Goal: Ask a question

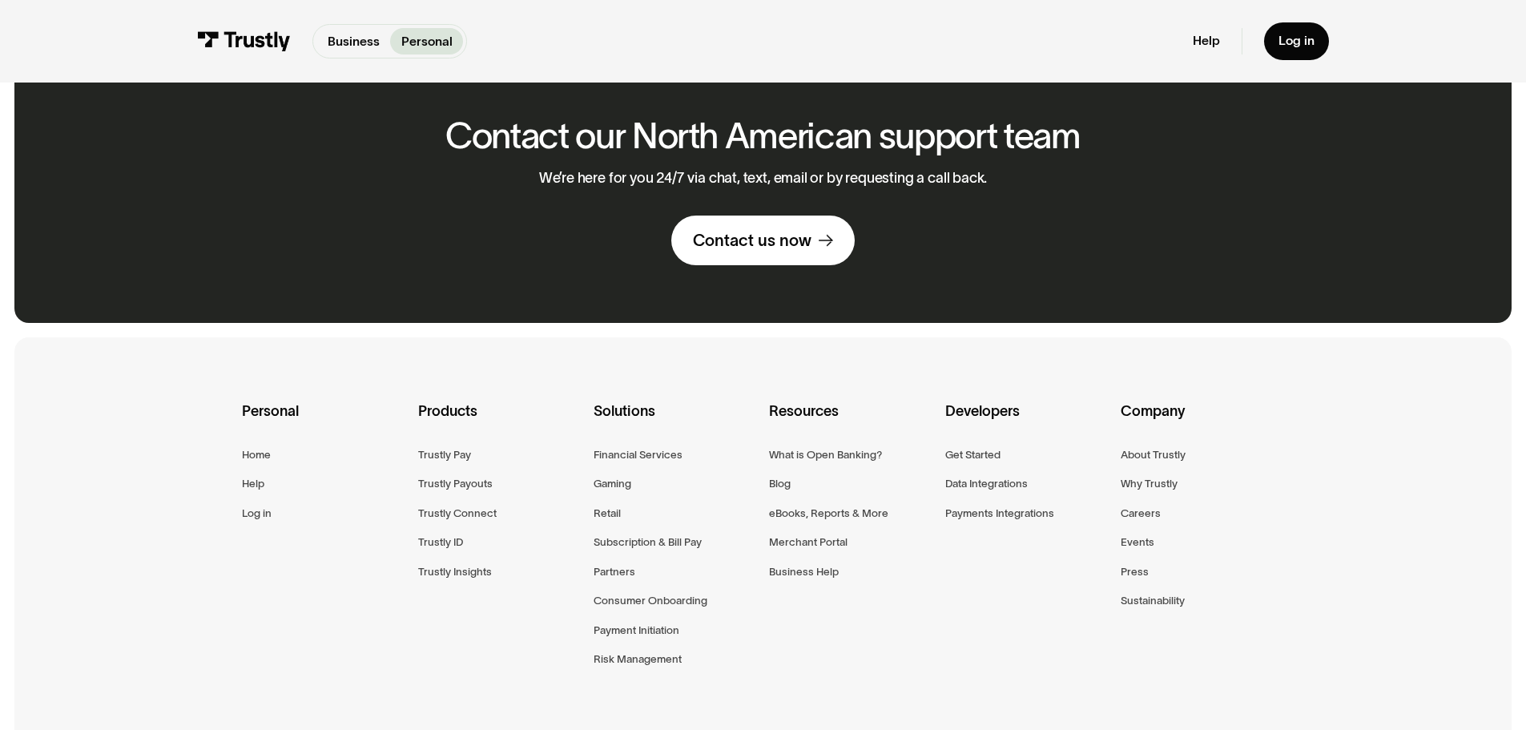
scroll to position [1095, 0]
click at [754, 229] on div "Contact us now" at bounding box center [752, 239] width 119 height 21
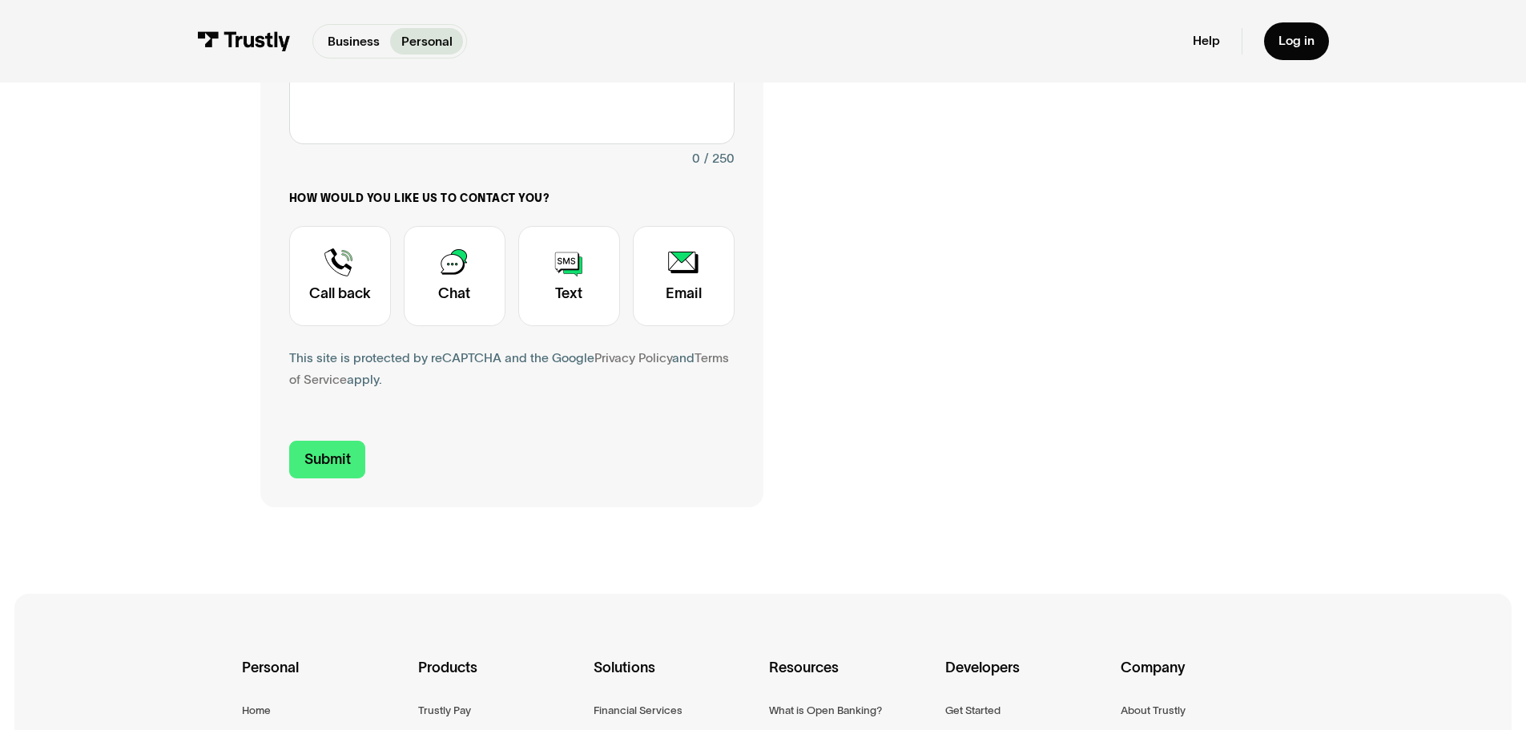
scroll to position [467, 0]
click at [339, 298] on div "Contact Trustly Support" at bounding box center [340, 275] width 102 height 100
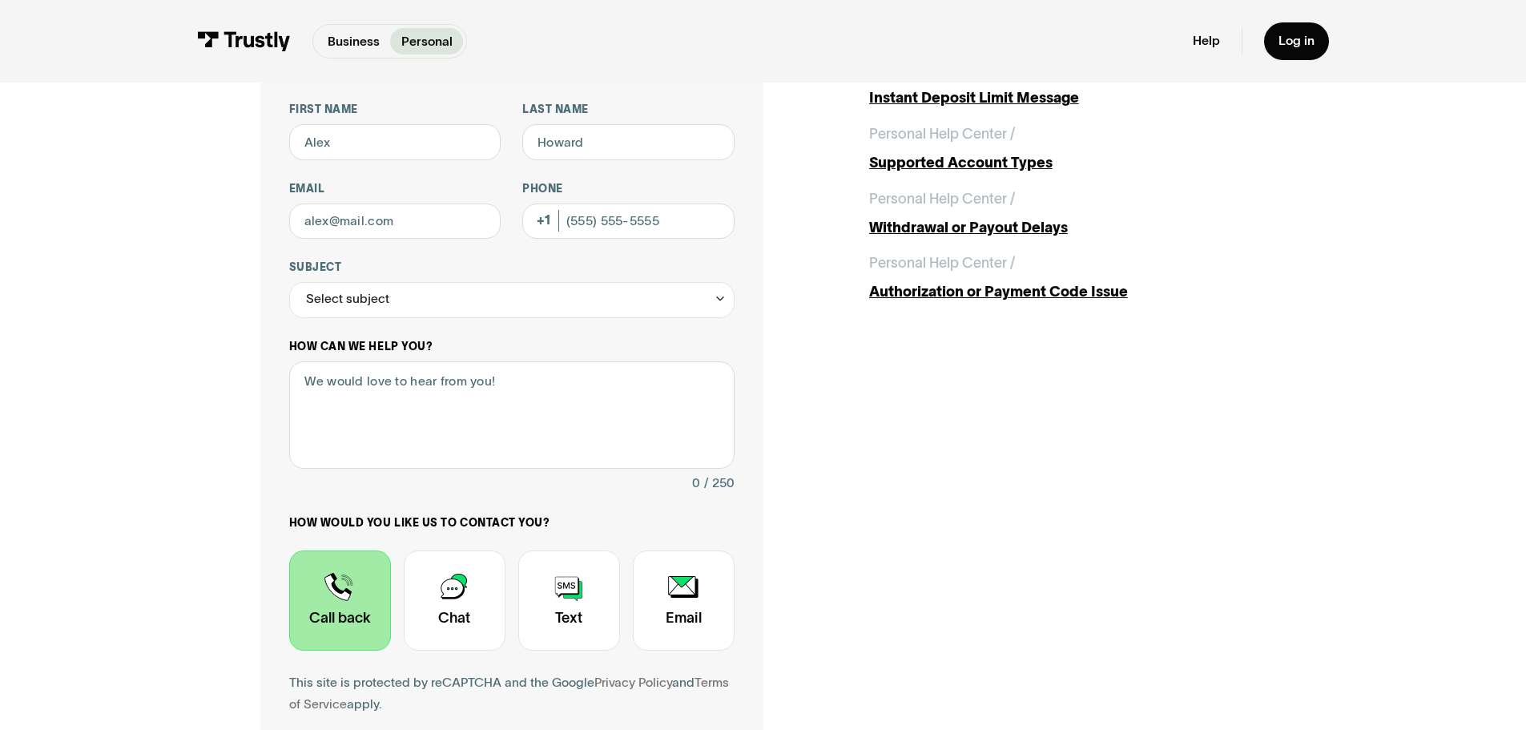
scroll to position [141, 0]
click at [503, 412] on textarea "How can we help you?" at bounding box center [511, 416] width 445 height 108
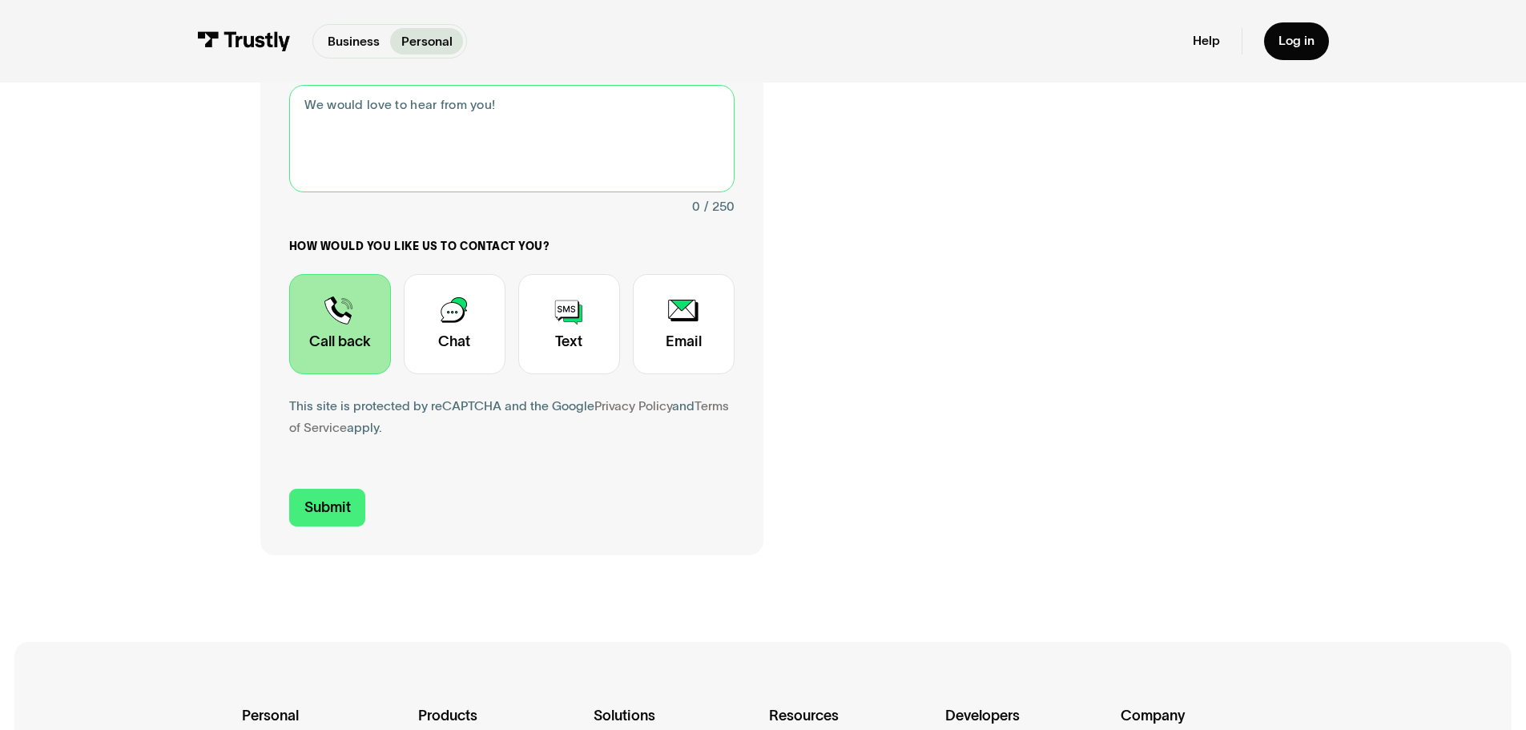
scroll to position [419, 0]
click at [501, 488] on form "First name Last name Email Phone (Optional) Subject Select subject Trustly Repo…" at bounding box center [511, 175] width 445 height 700
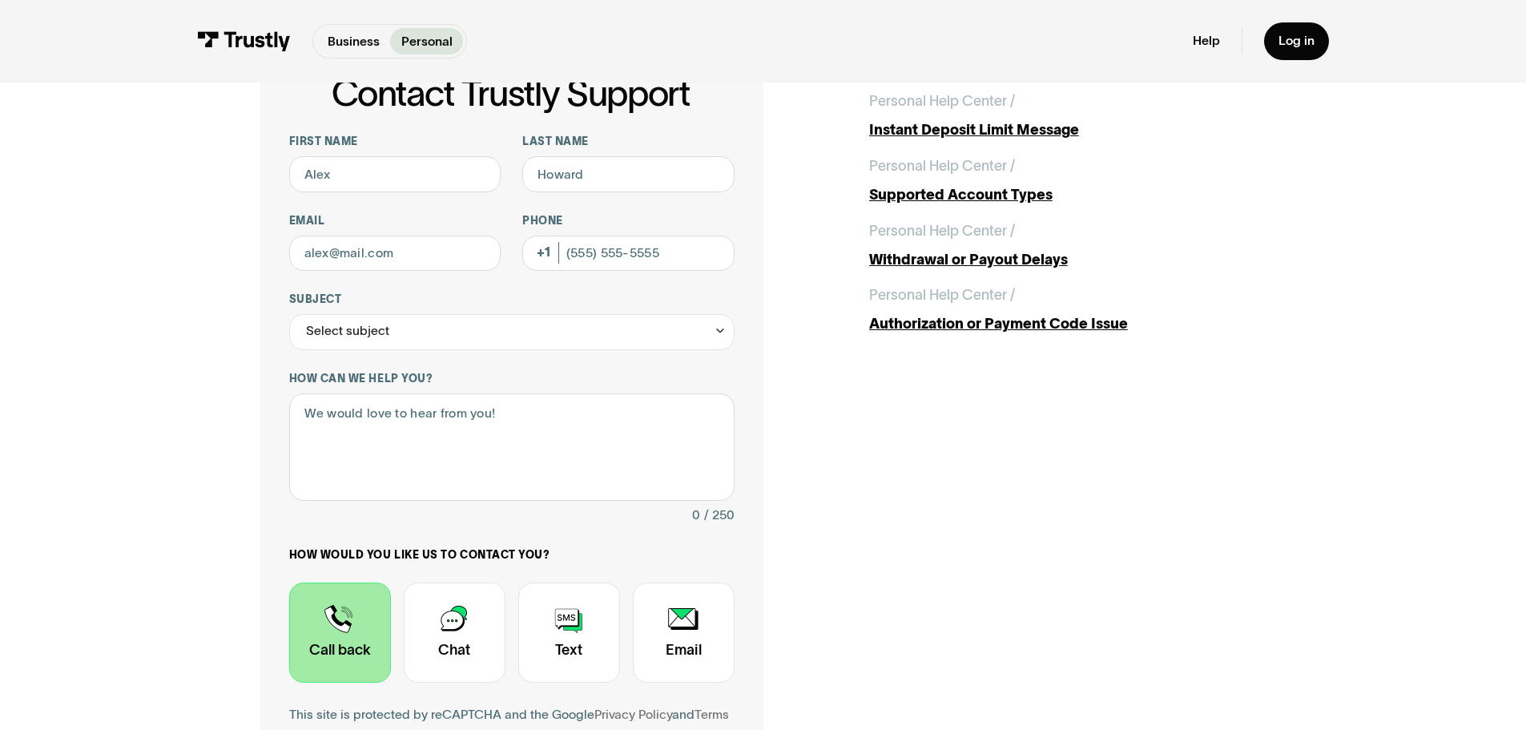
scroll to position [0, 0]
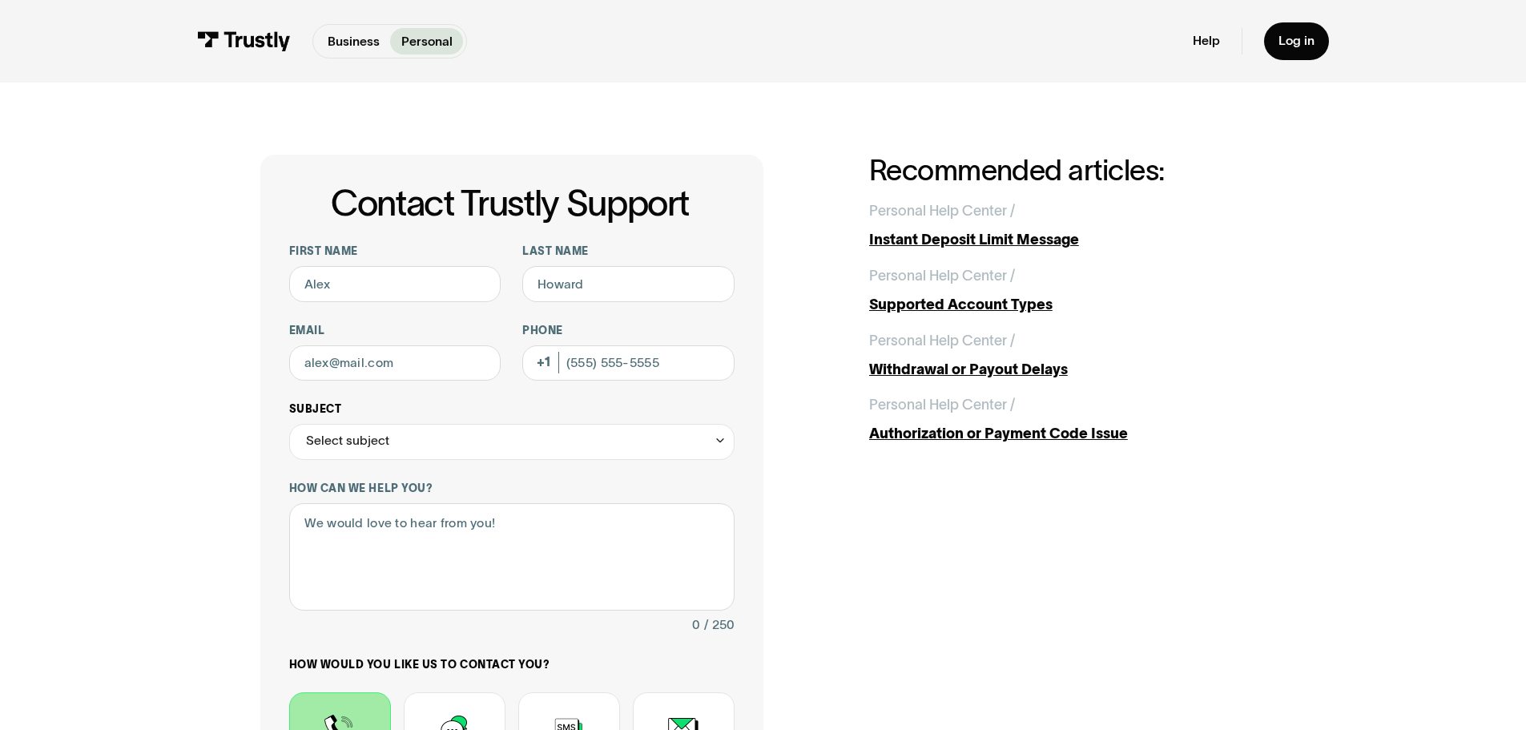
click at [456, 433] on div "Select subject" at bounding box center [511, 442] width 445 height 36
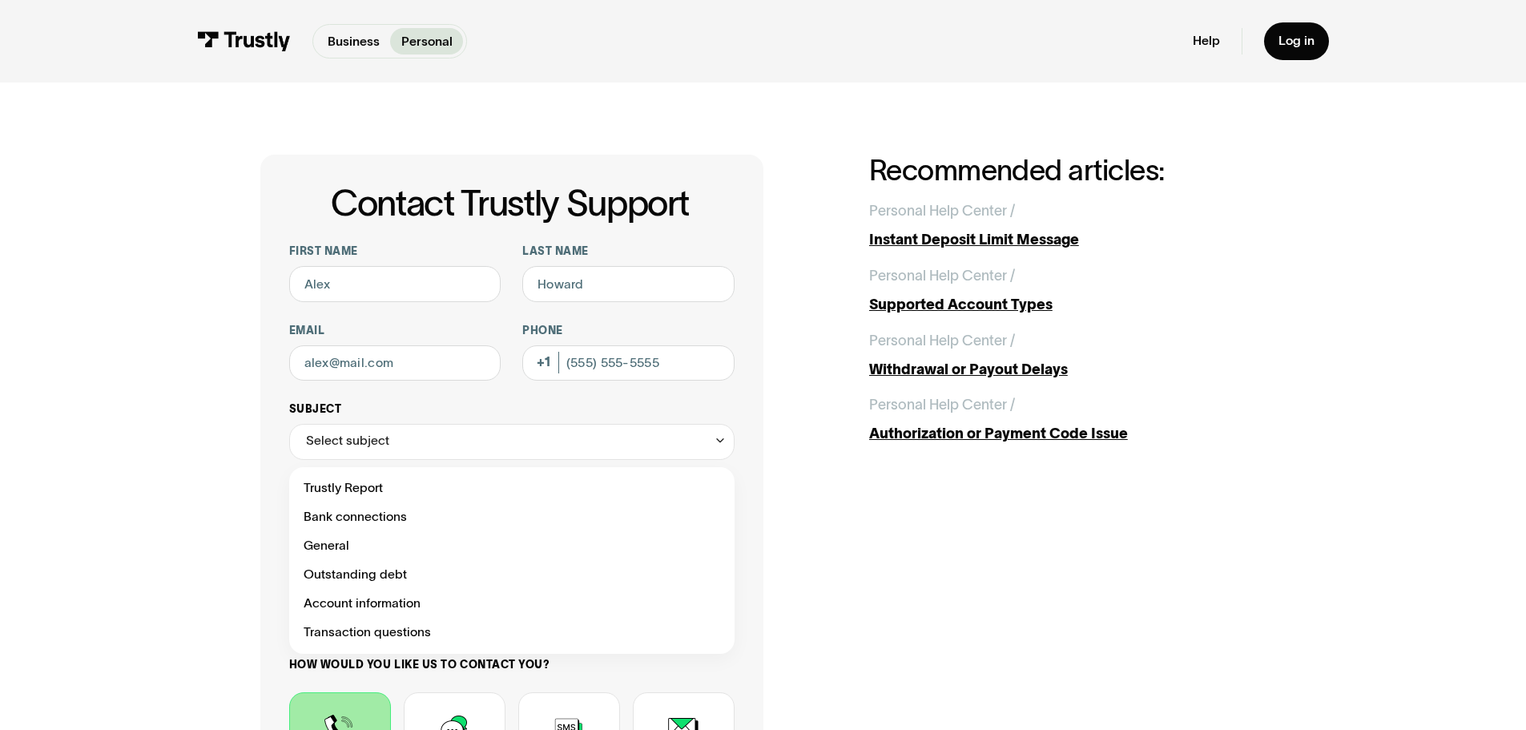
click at [456, 433] on div "Select subject" at bounding box center [511, 442] width 445 height 36
